Goal: Check status: Check status

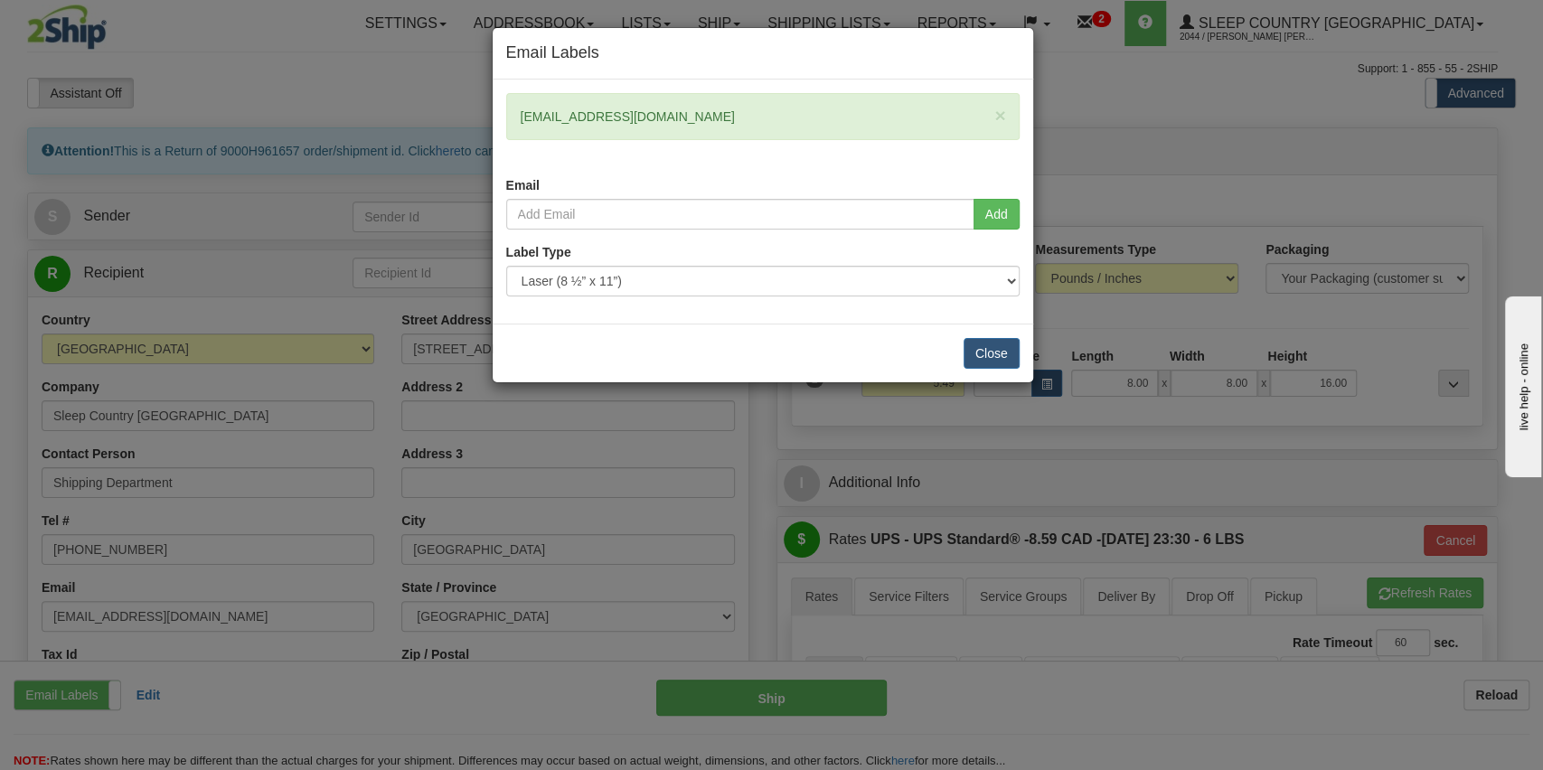
click at [1135, 79] on div "Email Labels × qiuqiuqiu911@gmail.com Email Add Label Type" at bounding box center [771, 385] width 1543 height 770
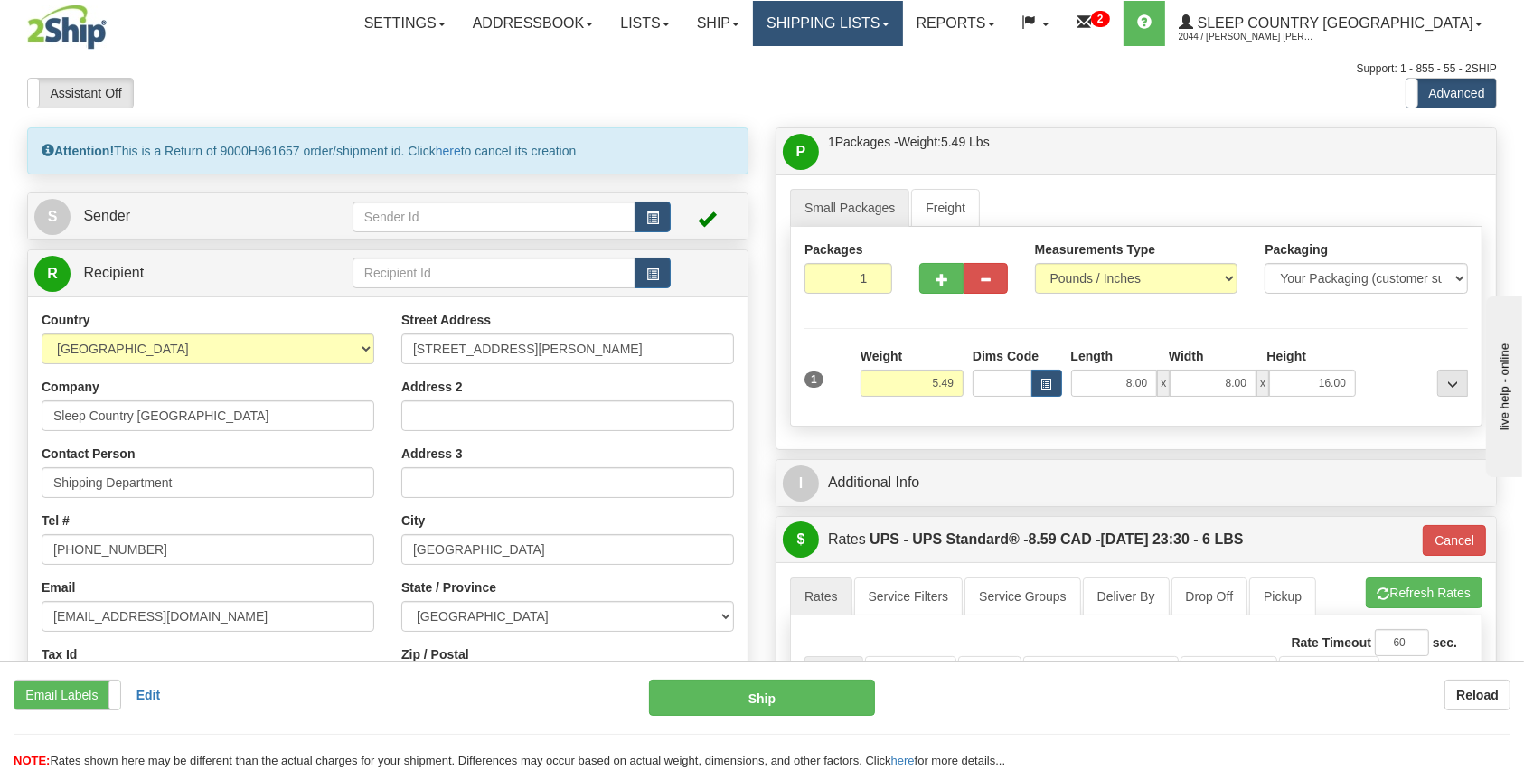
click at [889, 26] on link "Shipping lists" at bounding box center [827, 23] width 149 height 45
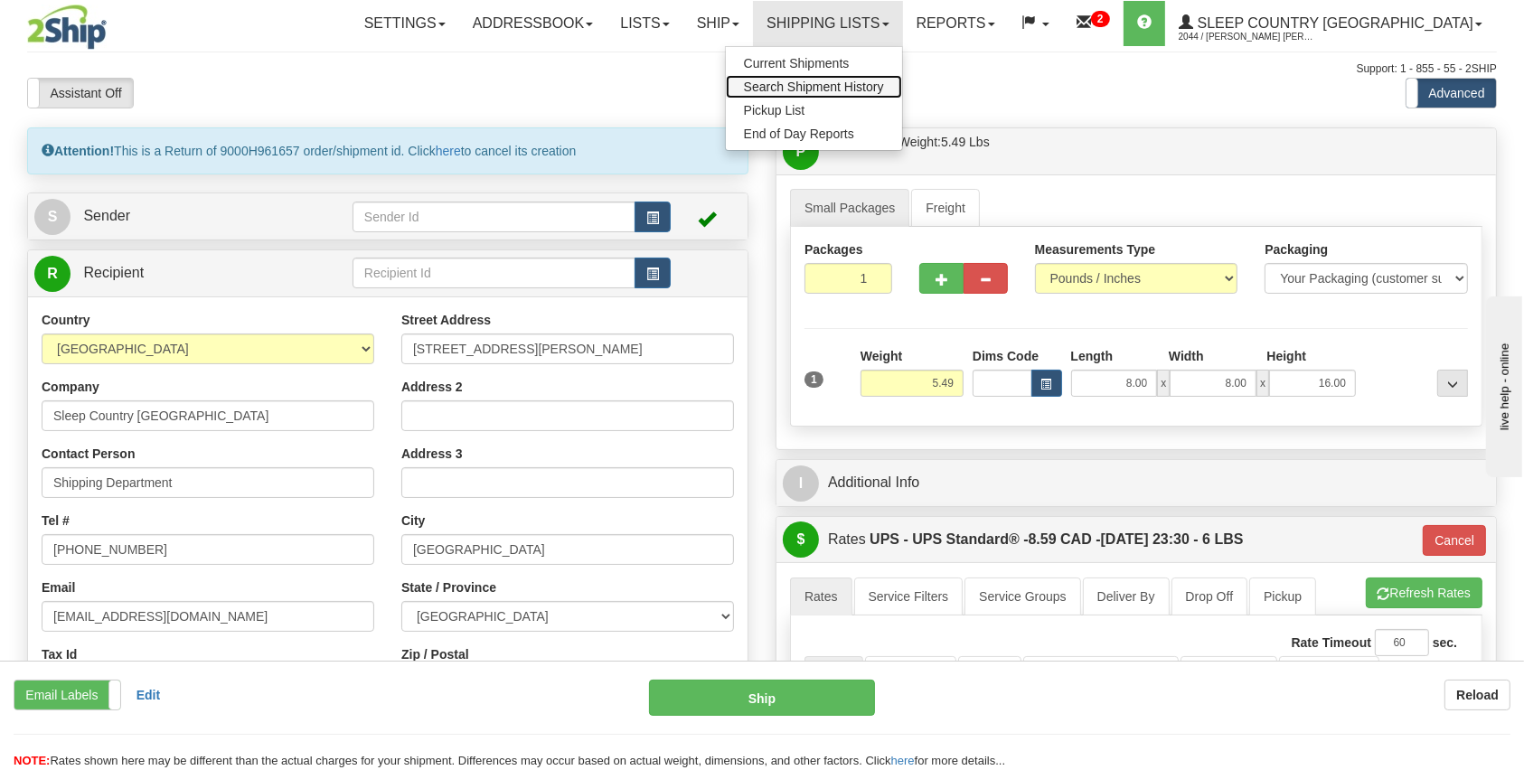
click at [884, 80] on span "Search Shipment History" at bounding box center [814, 87] width 140 height 14
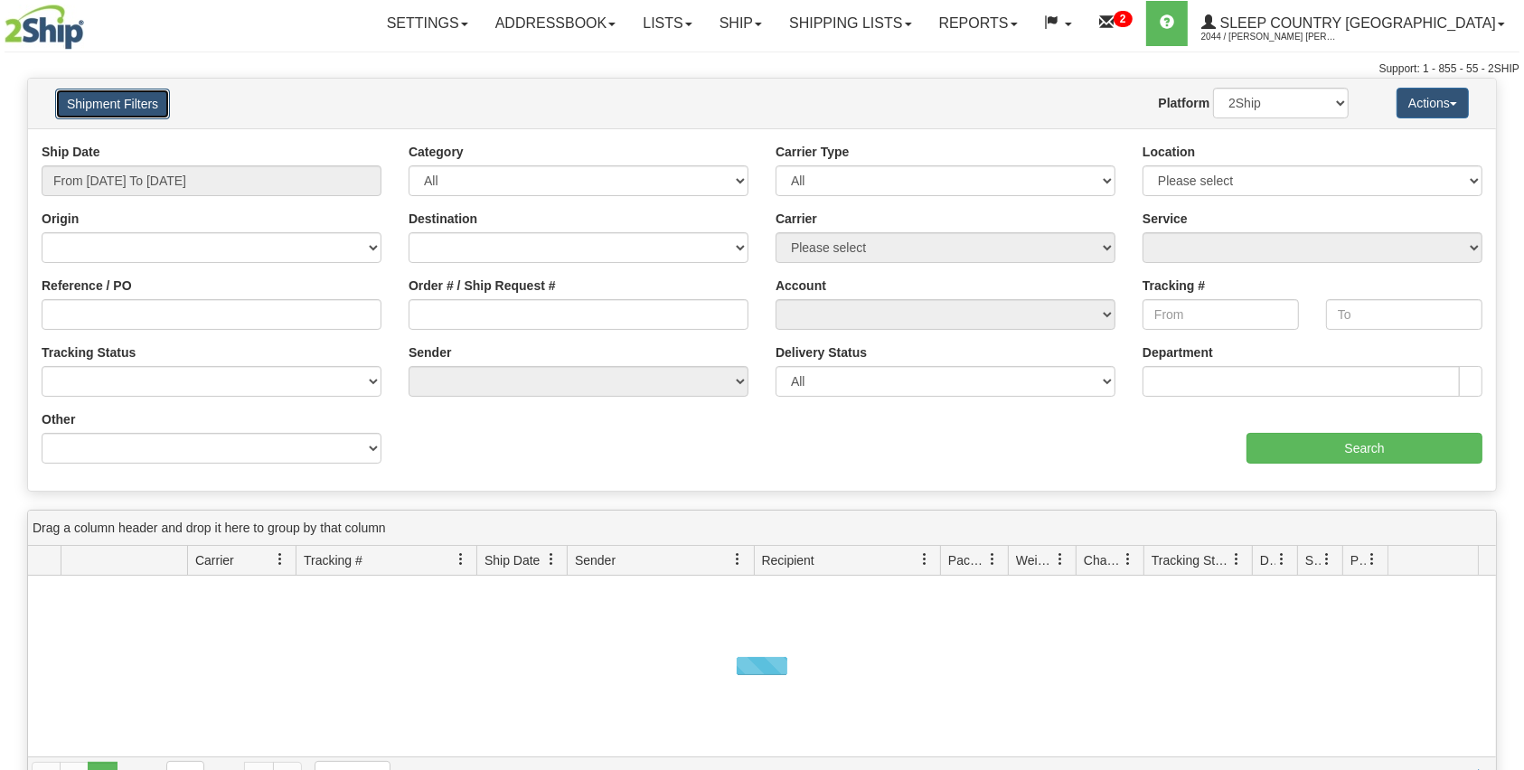
click at [87, 91] on button "Shipment Filters" at bounding box center [112, 104] width 115 height 31
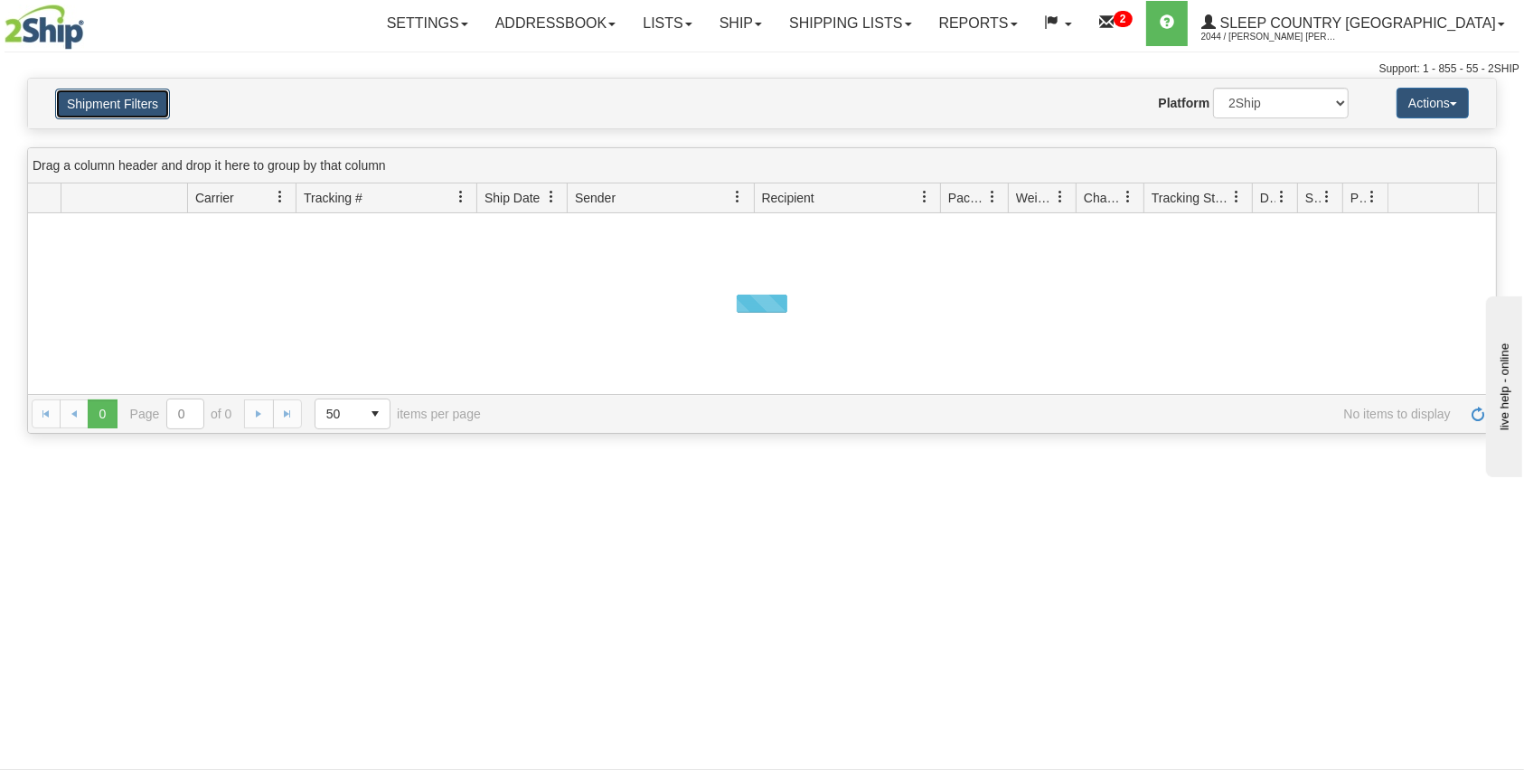
click at [127, 112] on button "Shipment Filters" at bounding box center [112, 104] width 115 height 31
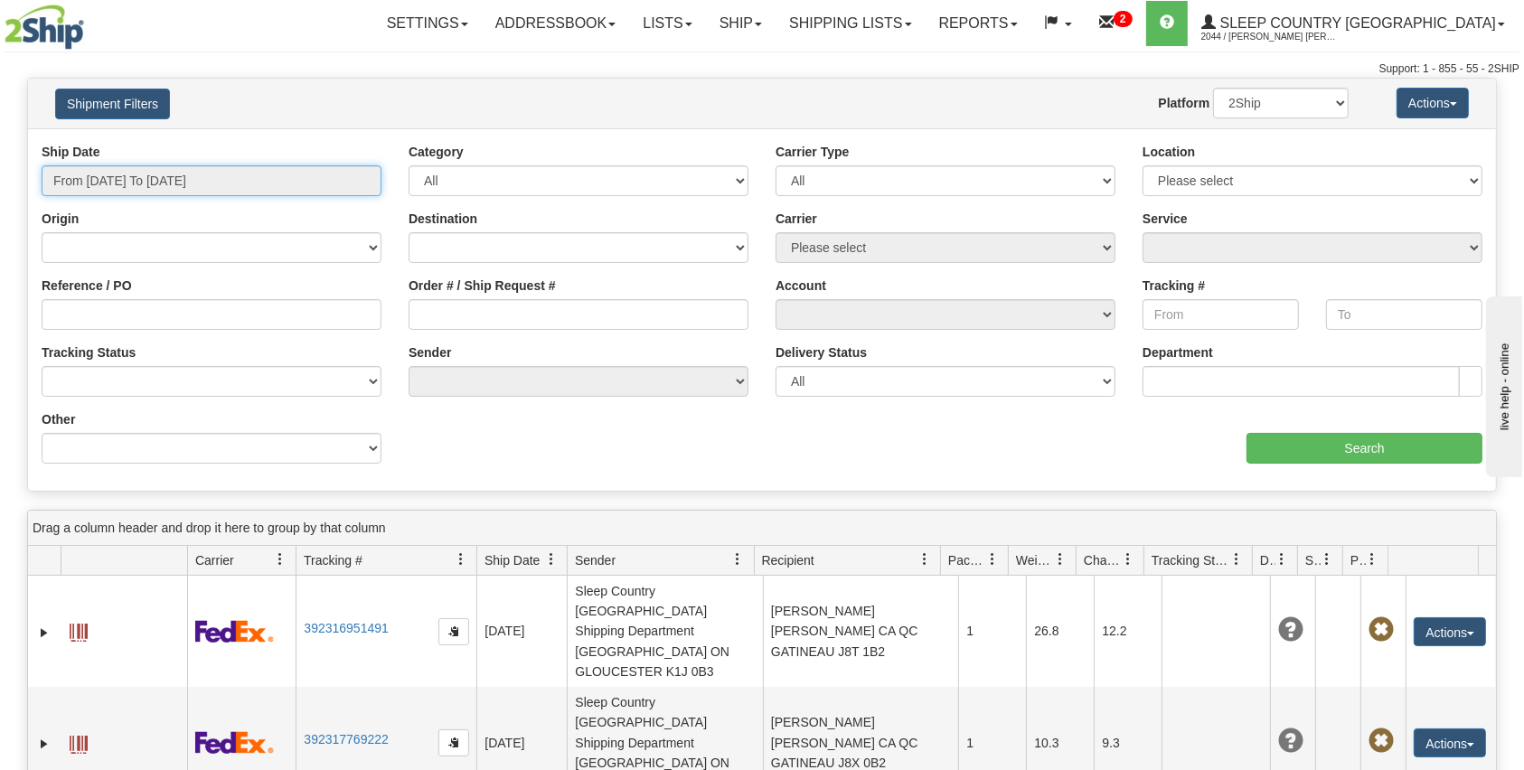
click at [154, 177] on input "From [DATE] To [DATE]" at bounding box center [212, 180] width 340 height 31
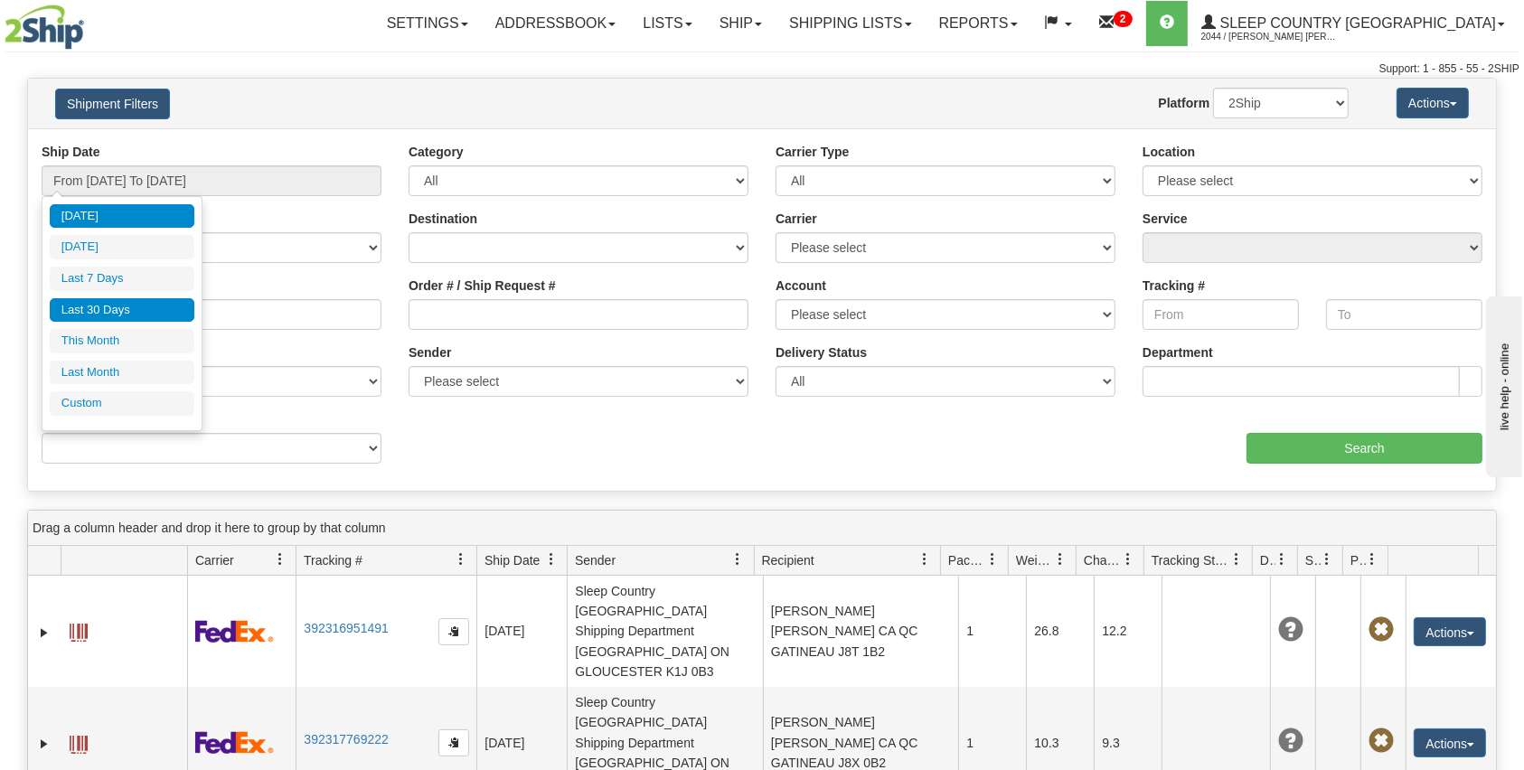
click at [150, 307] on li "Last 30 Days" at bounding box center [122, 310] width 145 height 24
type input "From [DATE] To [DATE]"
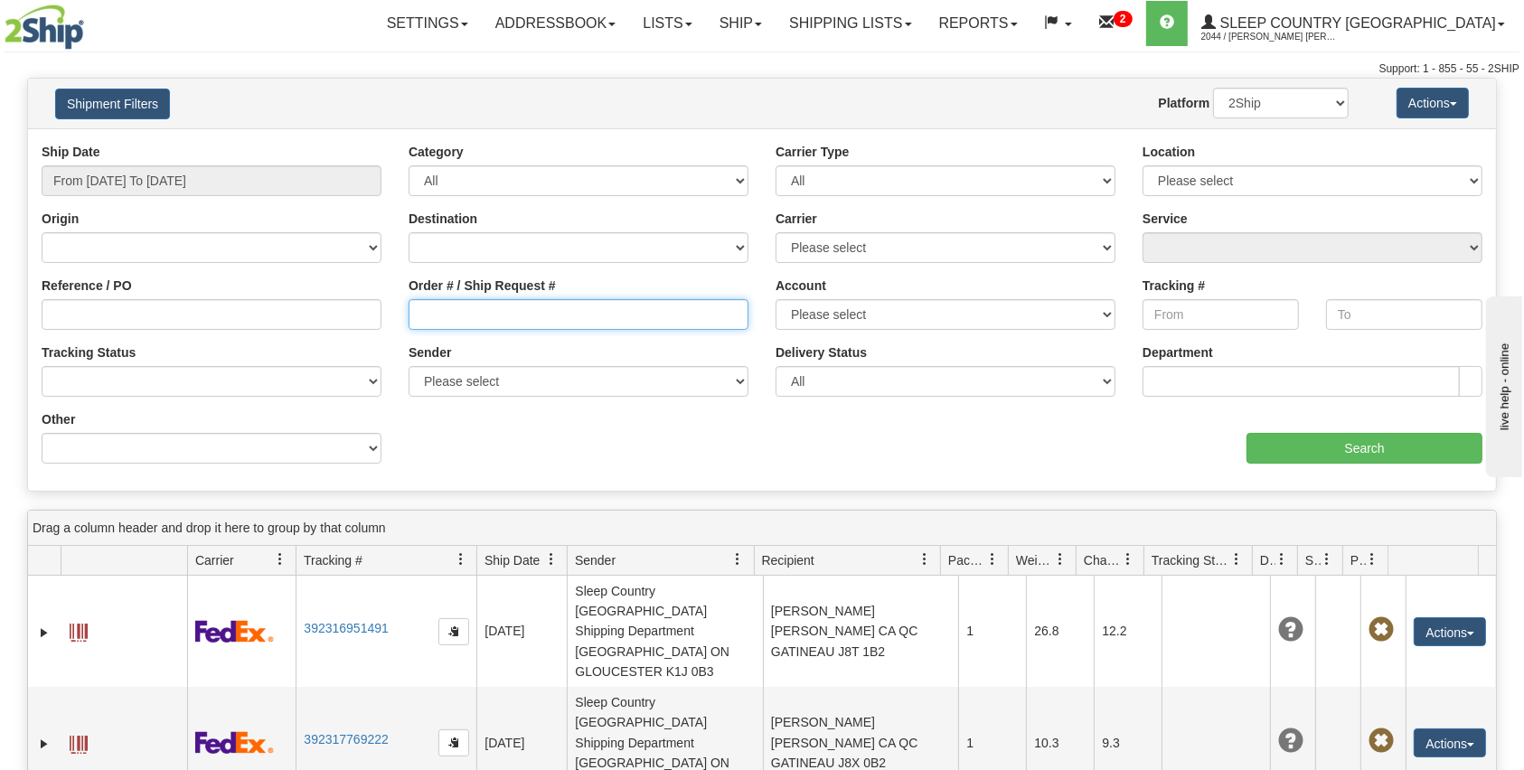
click at [737, 315] on input "Order # / Ship Request #" at bounding box center [579, 314] width 340 height 31
paste input "9002H939420"
type input "9002H939420"
click at [1306, 461] on input "Search" at bounding box center [1364, 448] width 236 height 31
